Goal: Find contact information: Find contact information

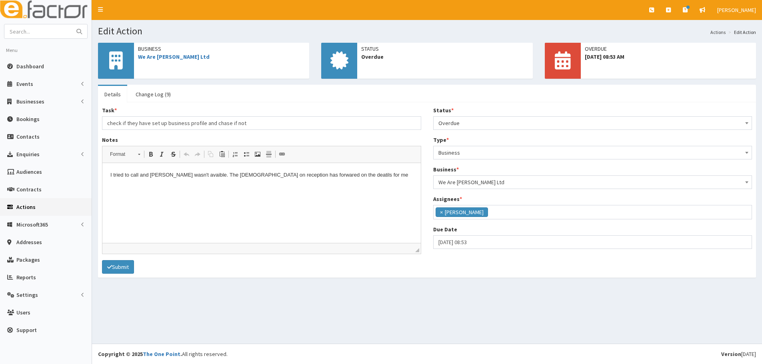
scroll to position [66, 0]
type input "scuntorpe"
click at [71, 24] on button "submit" at bounding box center [79, 31] width 16 height 14
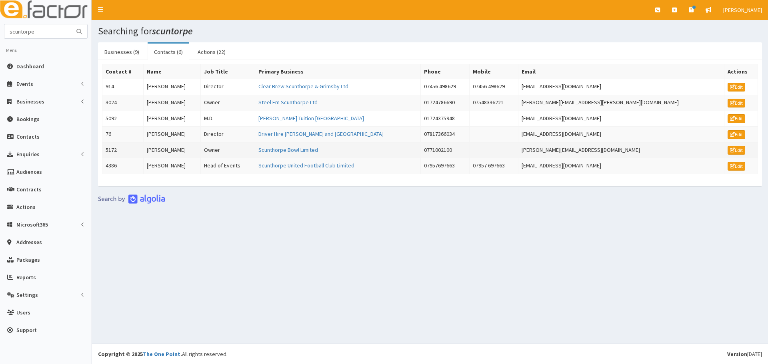
click at [182, 150] on td "[PERSON_NAME]" at bounding box center [171, 150] width 57 height 16
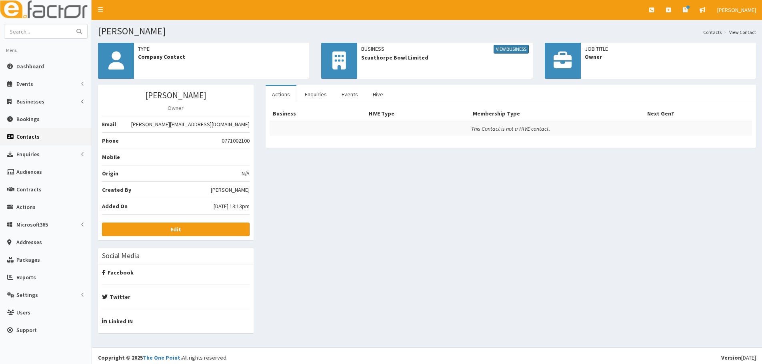
click at [509, 50] on link "View Business" at bounding box center [510, 49] width 35 height 9
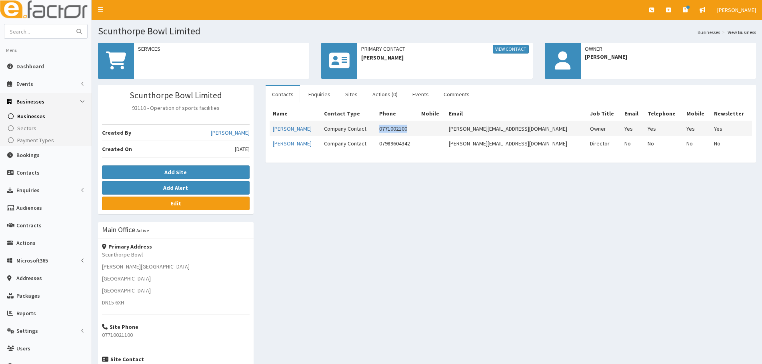
drag, startPoint x: 422, startPoint y: 123, endPoint x: 388, endPoint y: 130, distance: 35.2
click at [385, 130] on tr "[PERSON_NAME] Company Contact 0771002100 [PERSON_NAME][EMAIL_ADDRESS][DOMAIN_NA…" at bounding box center [511, 128] width 482 height 15
copy tr "0771002100"
drag, startPoint x: 547, startPoint y: 129, endPoint x: 470, endPoint y: 129, distance: 77.2
click at [470, 129] on tr "[PERSON_NAME] Company Contact 0771002100 [PERSON_NAME][EMAIL_ADDRESS][DOMAIN_NA…" at bounding box center [511, 128] width 482 height 15
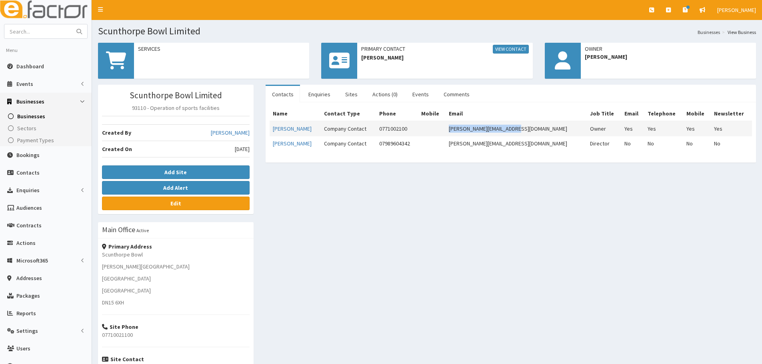
copy tr "[PERSON_NAME][EMAIL_ADDRESS][DOMAIN_NAME]"
